Goal: Navigation & Orientation: Find specific page/section

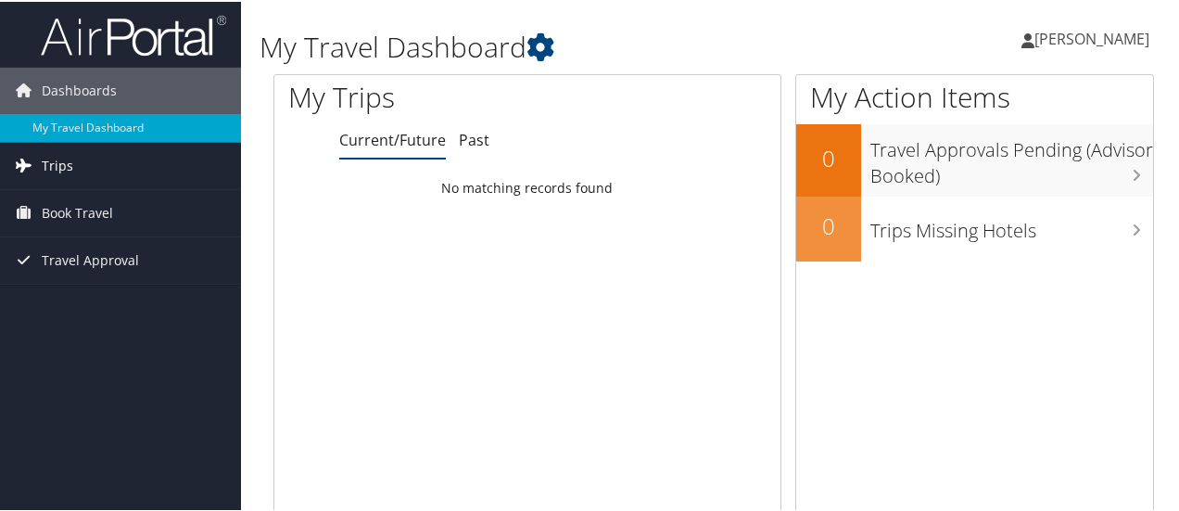
click at [139, 173] on link "Trips" at bounding box center [120, 164] width 241 height 46
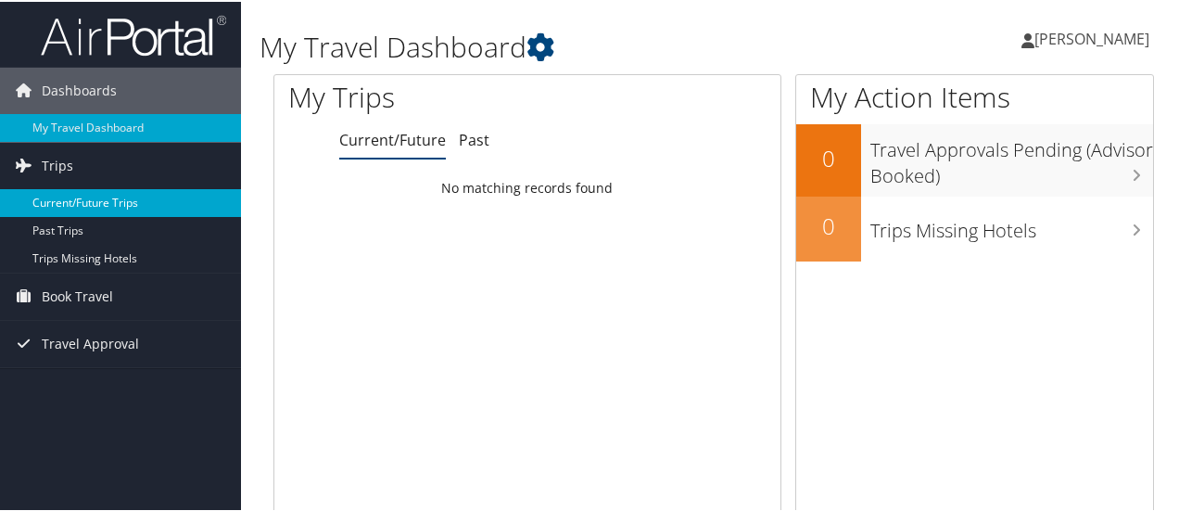
click at [125, 201] on link "Current/Future Trips" at bounding box center [120, 201] width 241 height 28
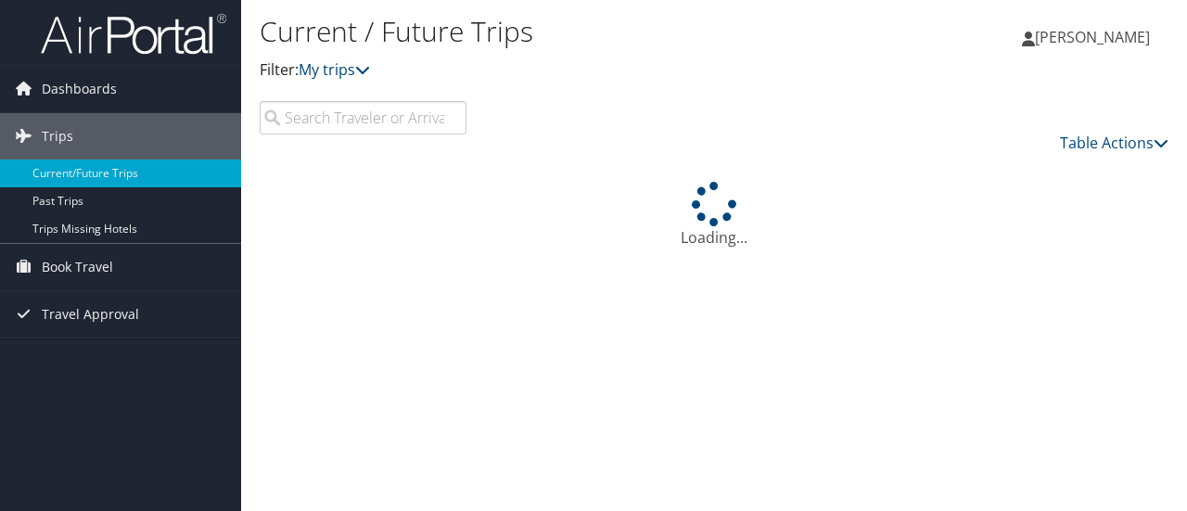
click at [19, 184] on link "Current/Future Trips" at bounding box center [120, 173] width 241 height 28
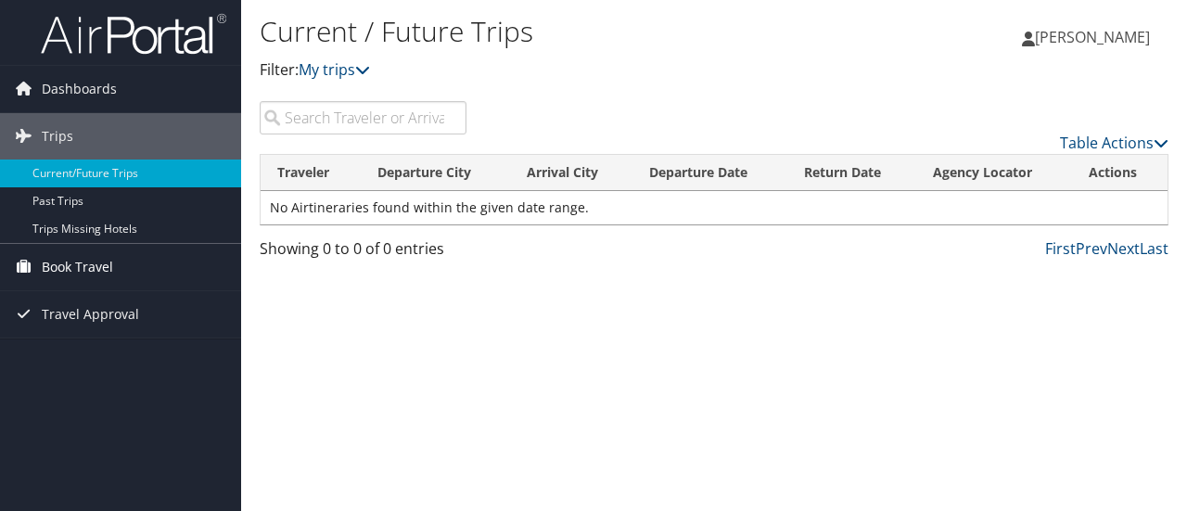
click at [80, 265] on span "Book Travel" at bounding box center [77, 267] width 71 height 46
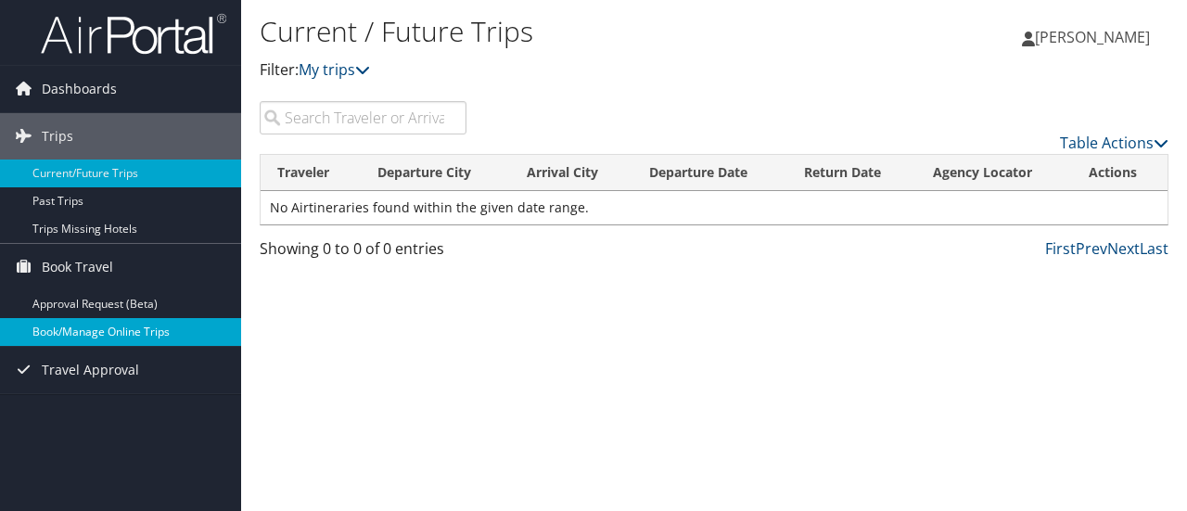
click at [126, 331] on link "Book/Manage Online Trips" at bounding box center [120, 332] width 241 height 28
